Goal: Entertainment & Leisure: Consume media (video, audio)

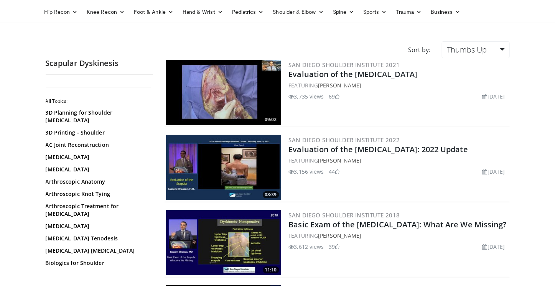
scroll to position [59, 0]
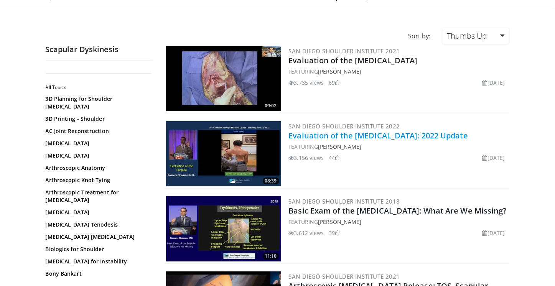
click at [344, 133] on link "Evaluation of the [MEDICAL_DATA]: 2022 Update" at bounding box center [379, 136] width 180 height 10
click at [325, 134] on link "Evaluation of the [MEDICAL_DATA]: 2022 Update" at bounding box center [379, 136] width 180 height 10
click at [330, 135] on link "Evaluation of the [MEDICAL_DATA]: 2022 Update" at bounding box center [379, 136] width 180 height 10
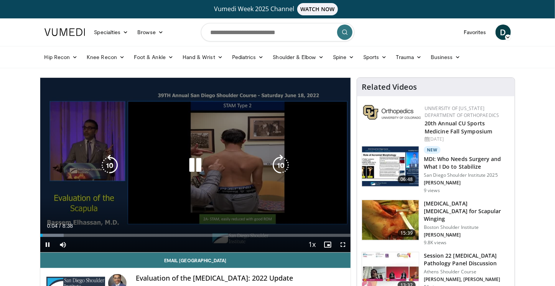
click at [197, 164] on icon "Video Player" at bounding box center [195, 165] width 21 height 21
